Goal: Task Accomplishment & Management: Complete application form

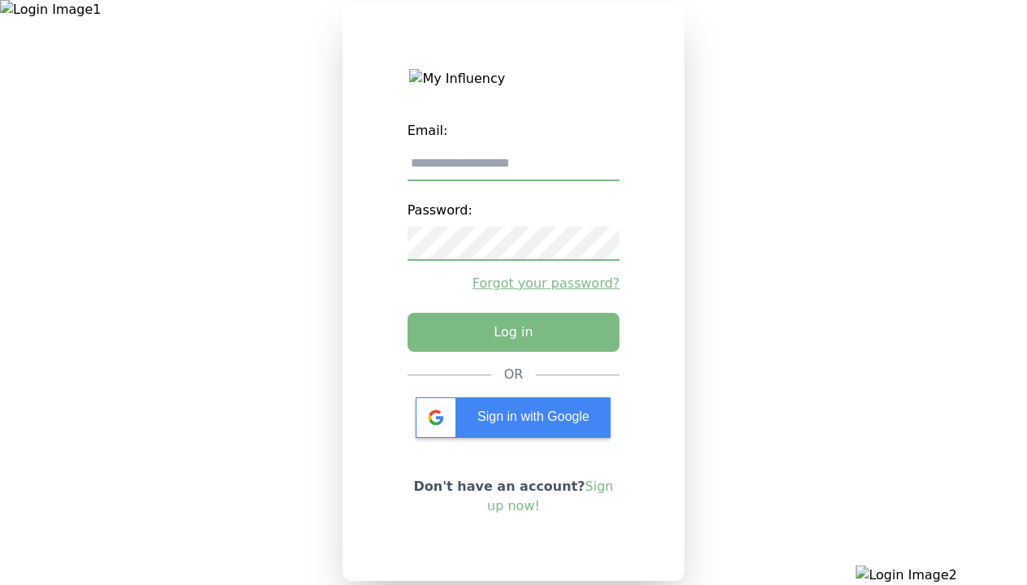
click at [513, 170] on input "email" at bounding box center [514, 164] width 213 height 34
type input "**********"
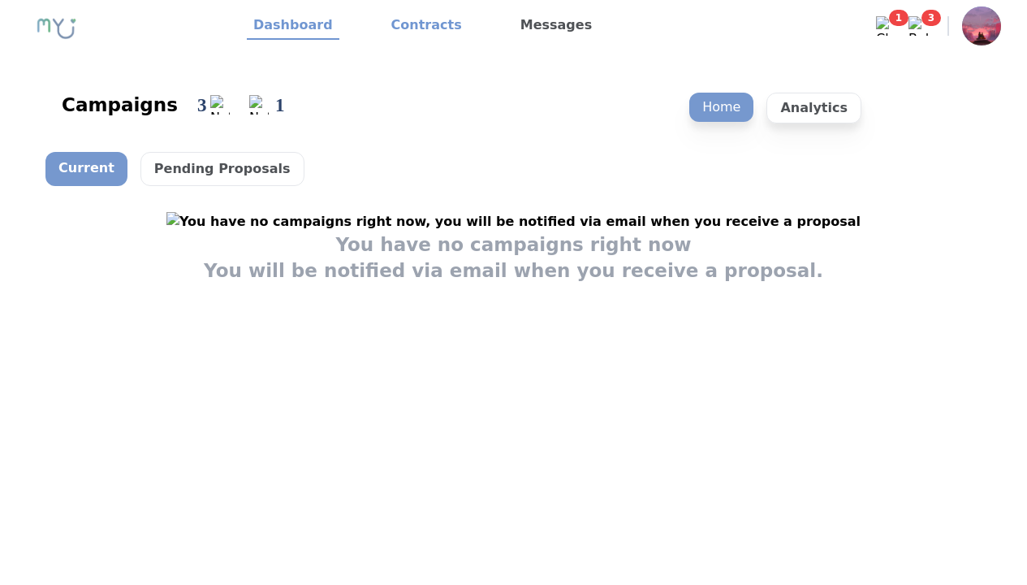
click at [417, 26] on link "Contracts" at bounding box center [427, 26] width 84 height 28
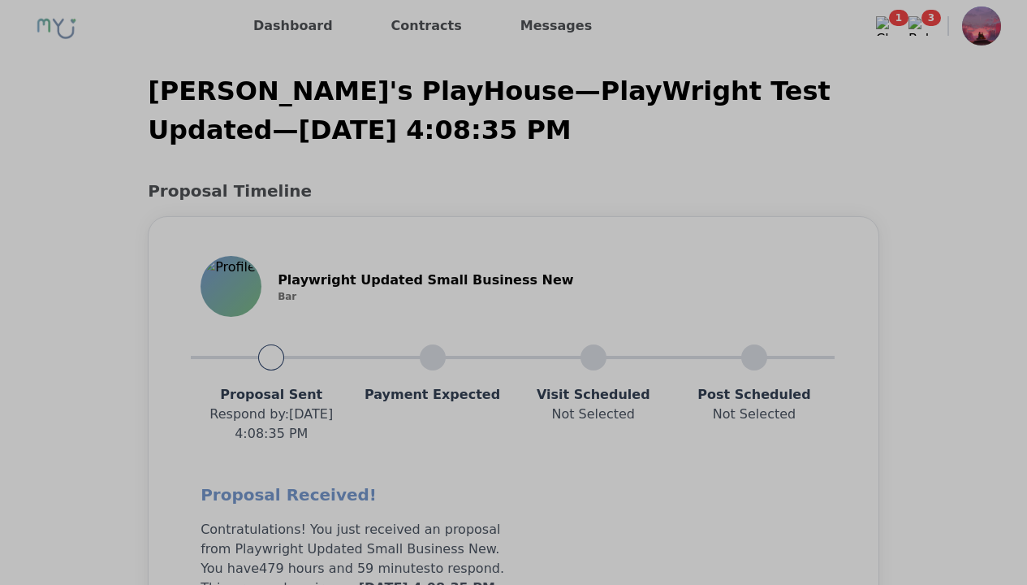
scroll to position [1301, 0]
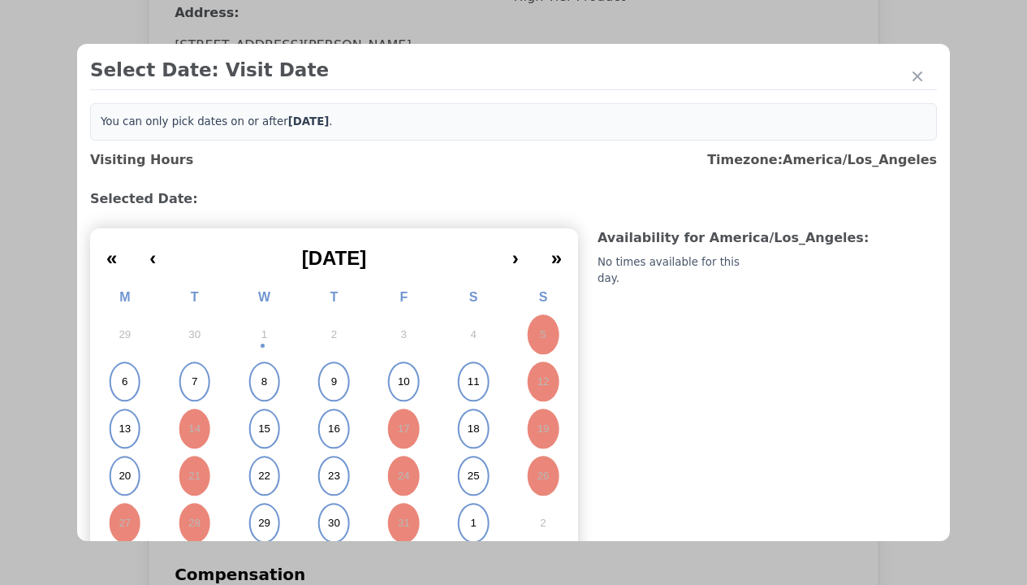
click at [262, 429] on abbr "15" at bounding box center [264, 429] width 12 height 15
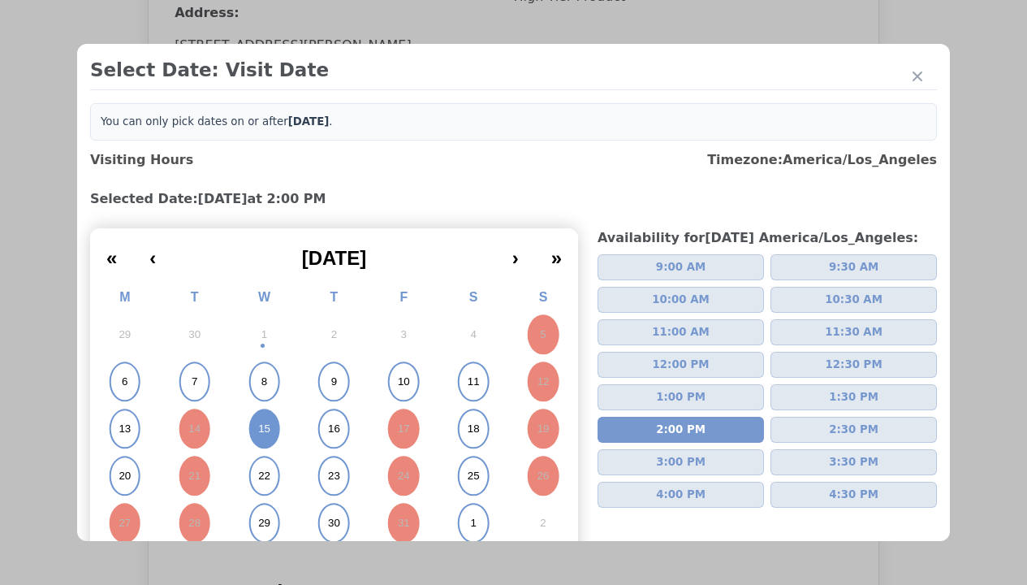
click at [405, 271] on div "Please Select Submission Date" at bounding box center [406, 263] width 166 height 16
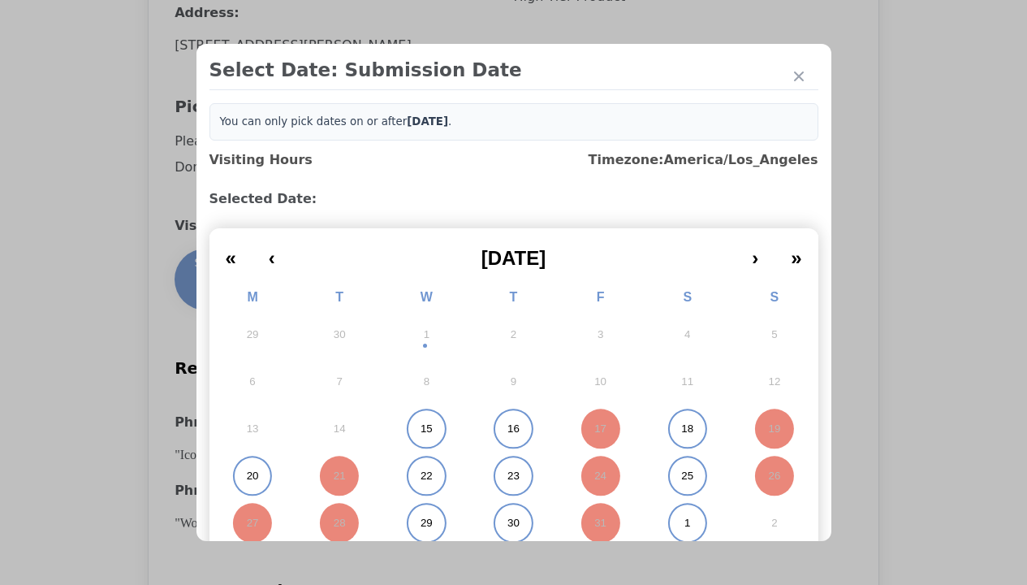
click at [421, 429] on abbr "15" at bounding box center [427, 429] width 12 height 15
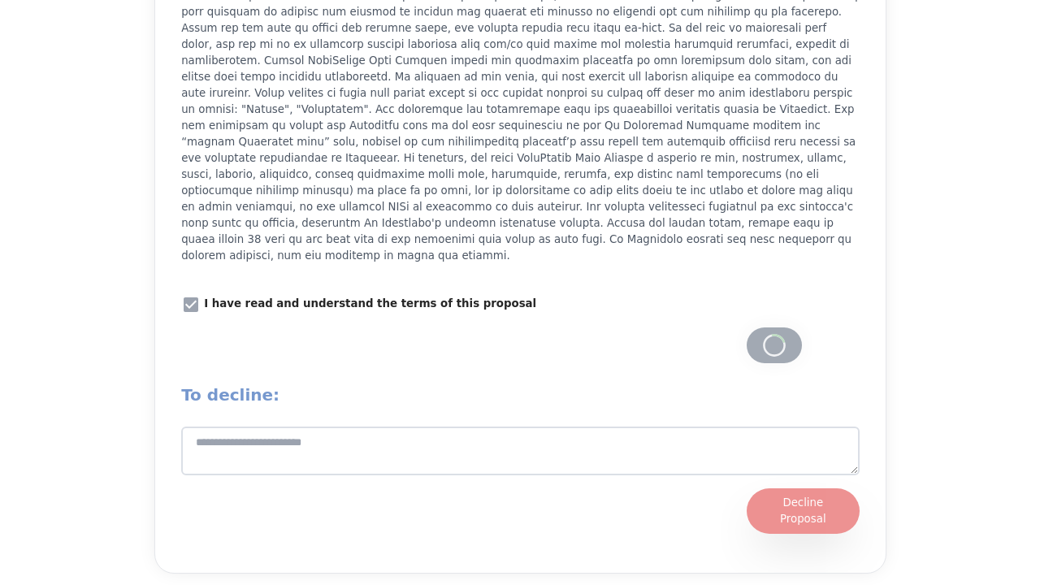
scroll to position [2254, 0]
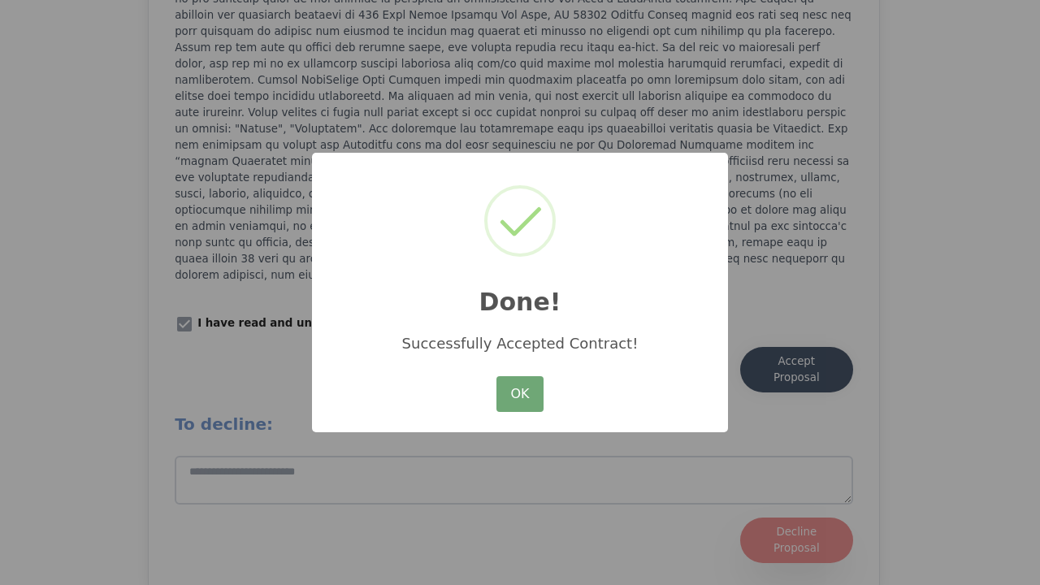
click at [520, 395] on button "OK" at bounding box center [519, 394] width 47 height 36
